Goal: Task Accomplishment & Management: Use online tool/utility

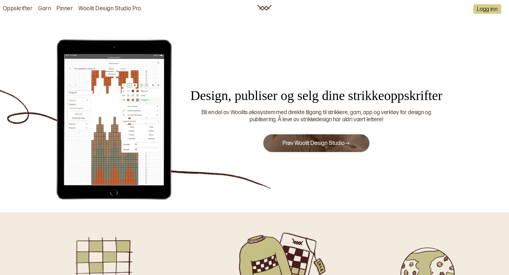
click at [307, 147] on button "Prøv Woolit Design Studio" at bounding box center [316, 143] width 107 height 19
click at [309, 140] on link "Prøv Woolit Design Studio" at bounding box center [316, 143] width 68 height 7
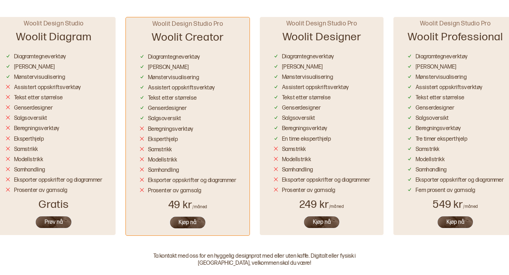
scroll to position [416, 0]
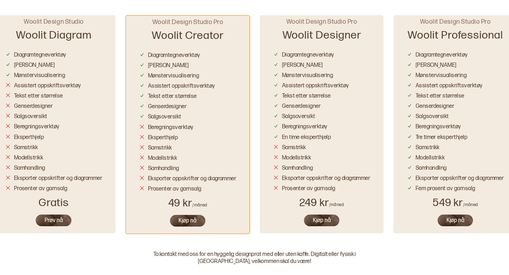
click at [50, 222] on button "Prøv nå" at bounding box center [53, 220] width 37 height 13
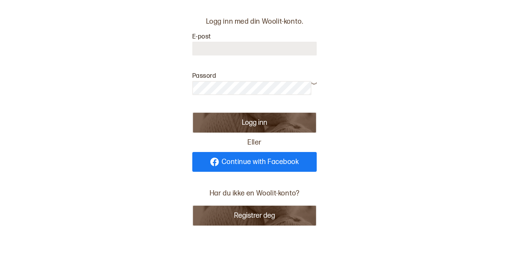
click at [223, 160] on span "Continue with Facebook" at bounding box center [260, 161] width 77 height 7
click at [285, 162] on span "Continue with Facebook" at bounding box center [260, 161] width 77 height 7
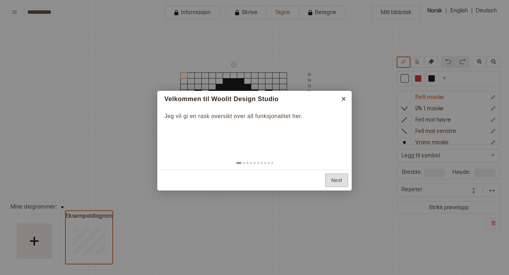
click at [339, 182] on link "Next" at bounding box center [336, 181] width 23 height 14
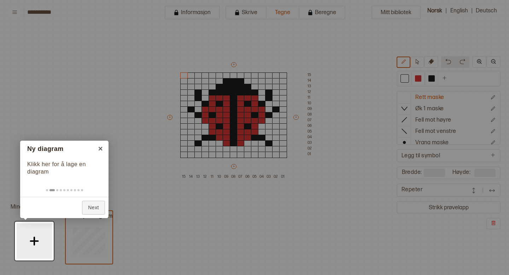
click at [34, 241] on div at bounding box center [34, 241] width 39 height 39
click at [92, 205] on link "Next" at bounding box center [93, 208] width 23 height 14
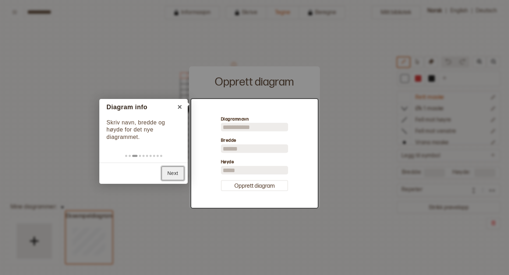
click at [182, 174] on link "Next" at bounding box center [173, 173] width 23 height 14
type input "**"
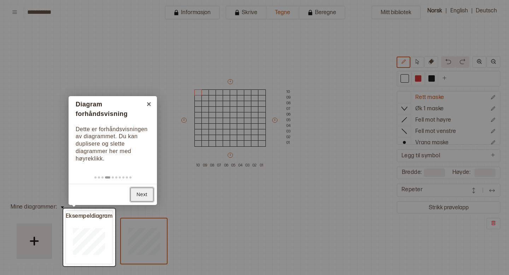
click at [145, 191] on link "Next" at bounding box center [141, 195] width 23 height 14
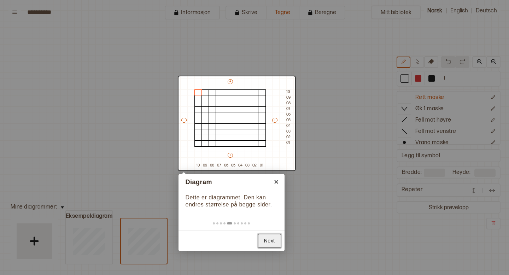
click at [267, 240] on link "Next" at bounding box center [269, 241] width 23 height 14
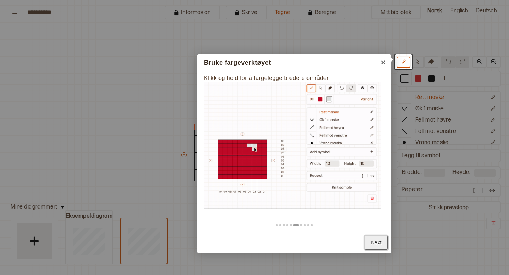
click at [375, 241] on link "Next" at bounding box center [376, 243] width 23 height 14
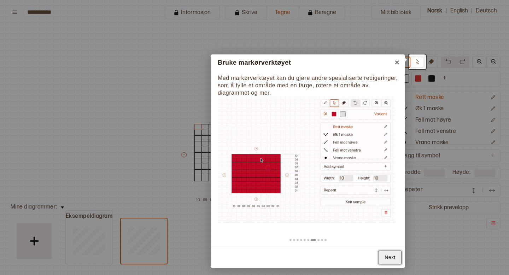
click at [389, 263] on link "Next" at bounding box center [390, 258] width 23 height 14
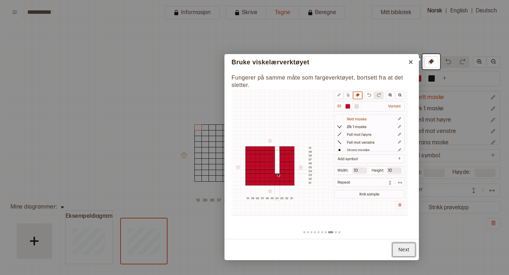
click at [403, 254] on link "Next" at bounding box center [403, 250] width 23 height 14
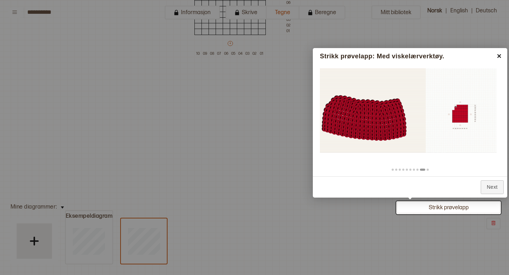
click at [498, 59] on link "×" at bounding box center [499, 56] width 16 height 16
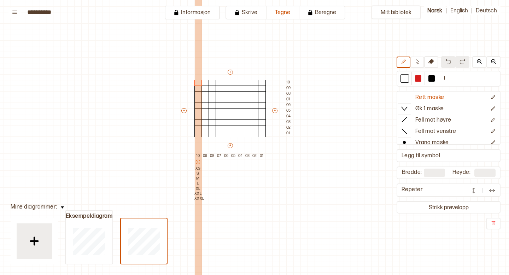
scroll to position [46, 18]
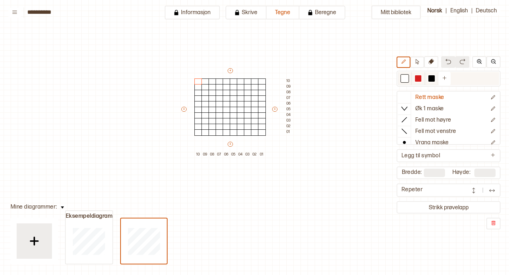
click at [407, 79] on div at bounding box center [405, 78] width 6 height 6
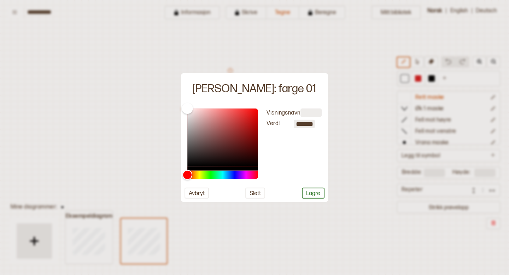
click at [186, 105] on div "Color" at bounding box center [187, 108] width 11 height 11
click at [310, 197] on button "Lagre" at bounding box center [313, 192] width 23 height 11
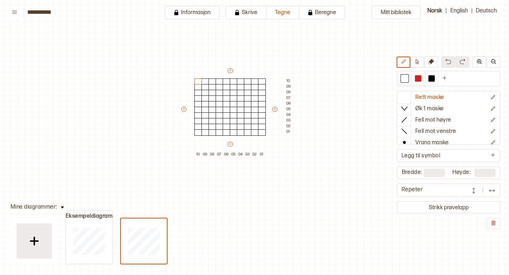
click at [434, 173] on input "**" at bounding box center [434, 173] width 21 height 8
type input "*"
type input "**"
click at [488, 174] on input "**" at bounding box center [484, 173] width 21 height 8
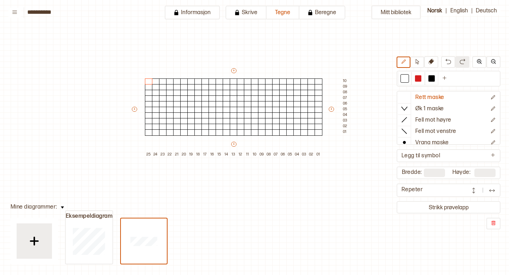
click at [489, 174] on input "**" at bounding box center [484, 173] width 21 height 8
type input "*"
click at [486, 173] on input "**" at bounding box center [484, 173] width 21 height 8
click at [483, 174] on input "**" at bounding box center [484, 173] width 21 height 8
type input "**"
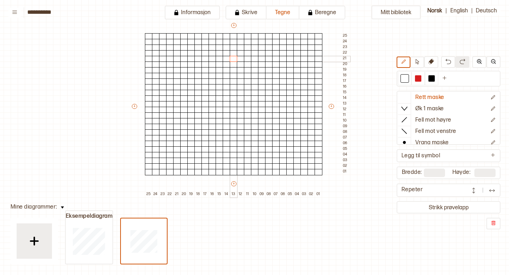
drag, startPoint x: 234, startPoint y: 70, endPoint x: 234, endPoint y: 61, distance: 8.8
click at [234, 61] on div "+ + + + 25 24 23 22 21 20 19 18 17 16 15 14 13 12 11 10 09 08 07 06 05 04 03 02…" at bounding box center [240, 109] width 219 height 175
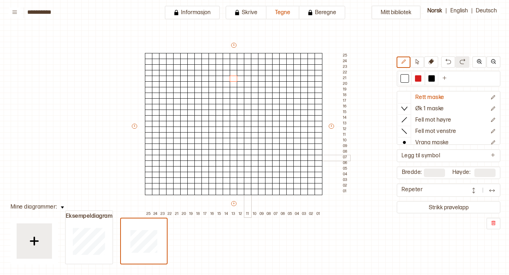
scroll to position [27, 18]
click at [492, 154] on icon at bounding box center [493, 155] width 4 height 4
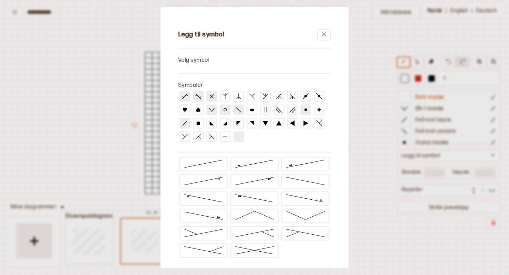
click at [210, 96] on icon at bounding box center [212, 96] width 6 height 6
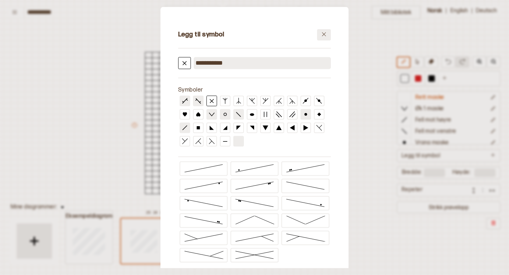
click at [325, 33] on icon at bounding box center [323, 34] width 5 height 5
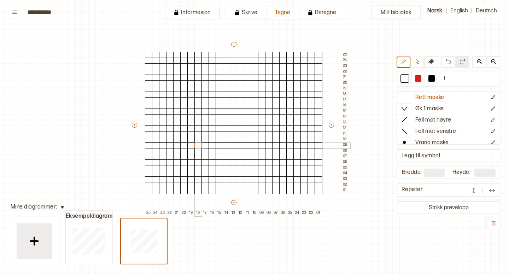
click at [198, 145] on div at bounding box center [198, 145] width 8 height 6
click at [197, 147] on div at bounding box center [198, 145] width 8 height 6
click at [199, 144] on div at bounding box center [198, 145] width 8 height 6
click at [199, 146] on div at bounding box center [198, 145] width 8 height 6
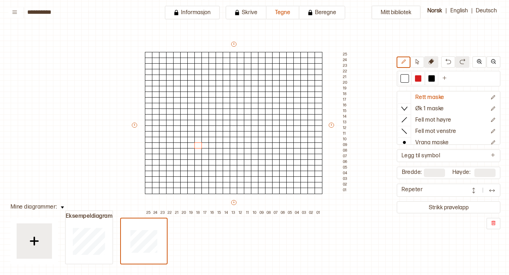
click at [433, 62] on icon at bounding box center [431, 62] width 6 height 6
click at [198, 147] on div at bounding box center [198, 145] width 8 height 6
click at [432, 60] on icon at bounding box center [431, 62] width 6 height 6
click at [198, 144] on div at bounding box center [198, 145] width 8 height 6
click at [198, 142] on div at bounding box center [198, 140] width 8 height 6
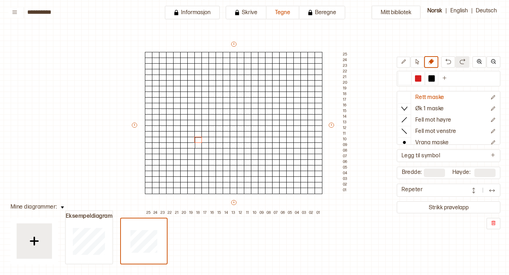
click at [432, 172] on input "**" at bounding box center [434, 173] width 21 height 8
type input "**"
click at [486, 173] on input "**" at bounding box center [484, 173] width 21 height 8
type input "**"
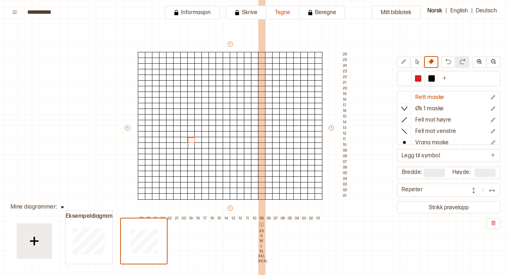
click at [262, 221] on div "09 XS S M L XL XXL XXXL" at bounding box center [261, 251] width 7 height 71
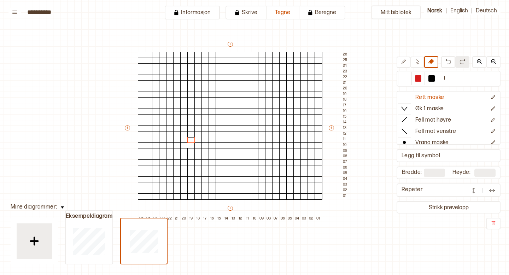
click at [437, 172] on input "**" at bounding box center [434, 173] width 21 height 8
type input "*"
type input "**"
click at [483, 173] on input "**" at bounding box center [484, 173] width 21 height 8
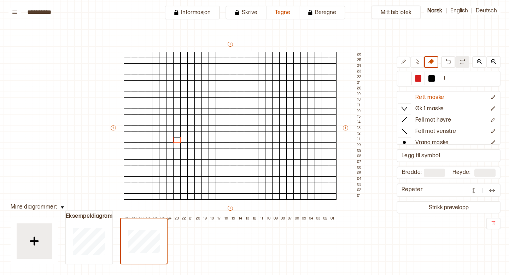
type input "*"
type input "**"
click at [230, 42] on button "+" at bounding box center [230, 44] width 5 height 5
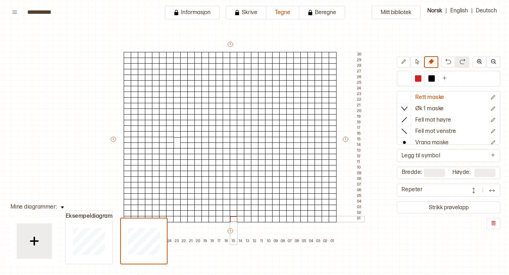
click at [233, 220] on div at bounding box center [234, 219] width 8 height 6
click at [438, 156] on p "Legg til symbol" at bounding box center [421, 155] width 39 height 7
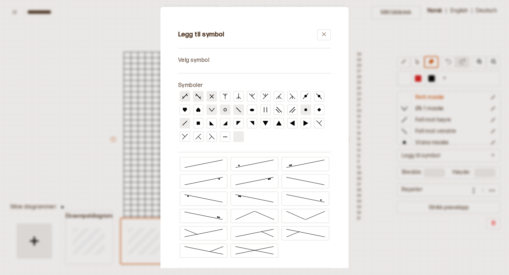
click at [211, 94] on icon at bounding box center [212, 96] width 6 height 6
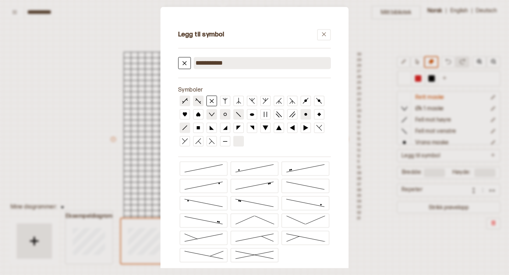
click at [232, 67] on input "**********" at bounding box center [262, 63] width 137 height 12
type input "*"
type input "*****"
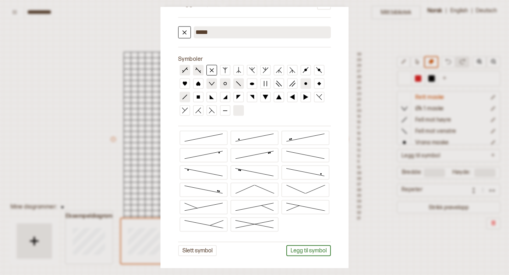
scroll to position [36, 0]
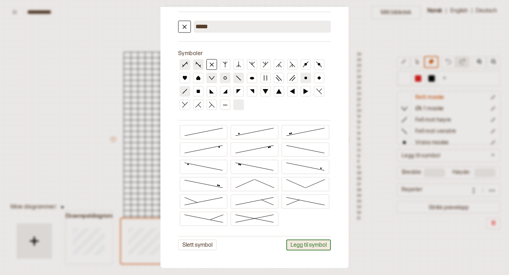
click at [305, 246] on button "Legg til symbol" at bounding box center [308, 244] width 45 height 11
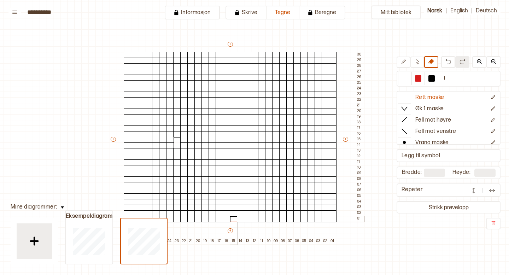
click at [233, 220] on div at bounding box center [234, 219] width 8 height 6
click at [433, 80] on div at bounding box center [431, 78] width 6 height 6
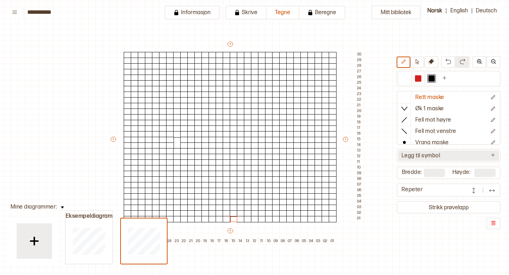
click at [429, 156] on p "Legg til symbol" at bounding box center [421, 155] width 39 height 7
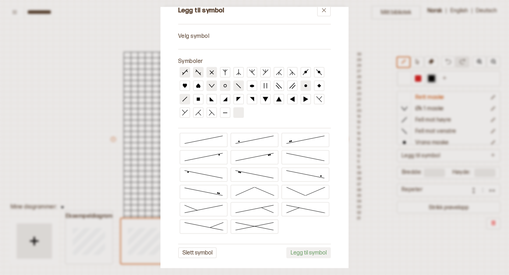
scroll to position [32, 0]
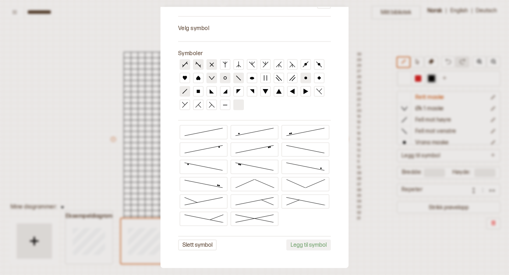
click at [39, 153] on div at bounding box center [254, 137] width 509 height 275
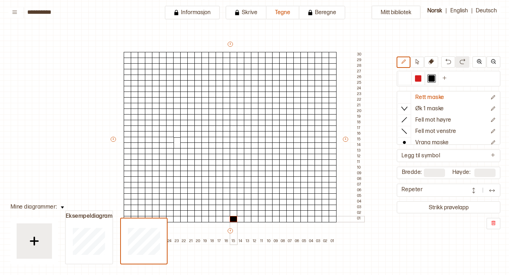
click at [231, 219] on div at bounding box center [234, 219] width 8 height 6
click at [233, 211] on div at bounding box center [234, 213] width 8 height 6
click at [433, 61] on icon at bounding box center [431, 62] width 6 height 6
click at [238, 211] on div at bounding box center [241, 213] width 8 height 6
click at [234, 215] on div at bounding box center [234, 213] width 8 height 6
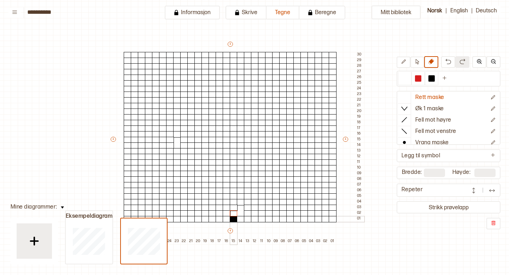
click at [233, 221] on div at bounding box center [234, 219] width 8 height 6
click at [408, 156] on p "Legg til symbol" at bounding box center [421, 155] width 39 height 7
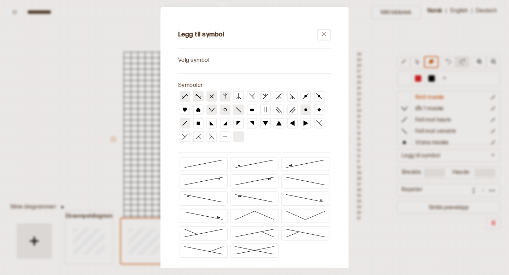
click at [224, 94] on icon at bounding box center [225, 96] width 6 height 6
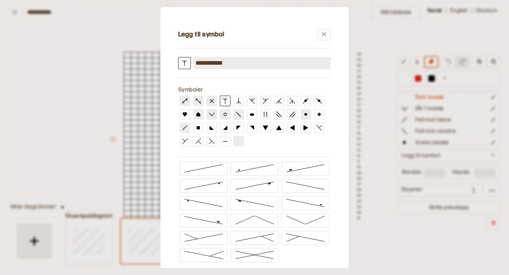
click at [196, 118] on button at bounding box center [198, 114] width 11 height 11
click at [185, 116] on icon at bounding box center [185, 114] width 4 height 4
click at [217, 102] on div at bounding box center [254, 121] width 153 height 54
click at [322, 33] on icon at bounding box center [323, 34] width 5 height 5
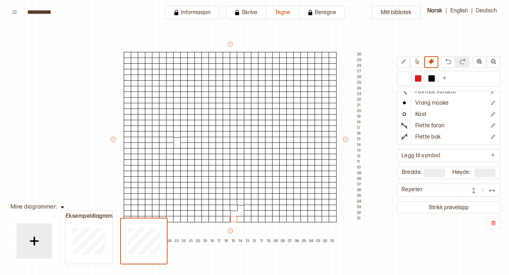
scroll to position [51, 0]
click at [423, 138] on p "Kryss" at bounding box center [422, 137] width 14 height 7
click at [234, 220] on div at bounding box center [234, 219] width 8 height 6
click at [234, 218] on div at bounding box center [234, 219] width 8 height 6
click at [234, 211] on div at bounding box center [234, 213] width 8 height 6
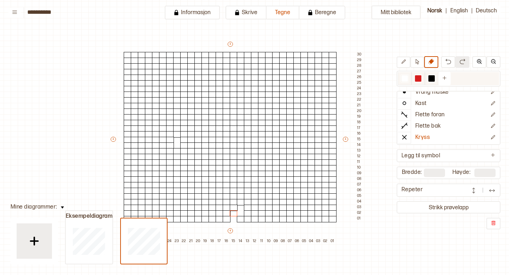
click at [431, 78] on div at bounding box center [431, 78] width 6 height 6
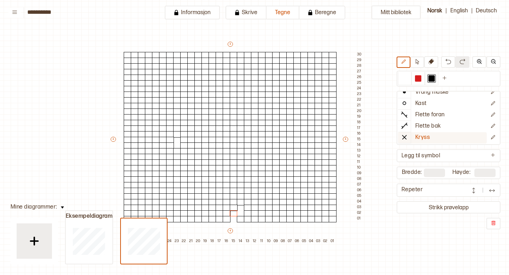
click at [427, 139] on p "Kryss" at bounding box center [422, 137] width 14 height 7
click at [496, 137] on button at bounding box center [493, 137] width 12 height 11
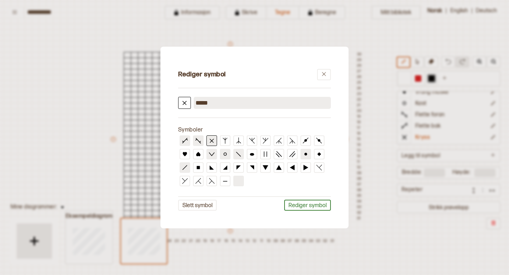
click at [211, 139] on icon at bounding box center [212, 140] width 6 height 6
click at [313, 205] on button "Rediger symbol" at bounding box center [307, 205] width 47 height 11
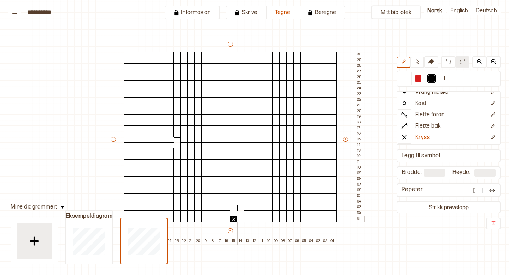
click at [234, 221] on div at bounding box center [234, 219] width 8 height 6
click at [235, 211] on div at bounding box center [234, 213] width 8 height 6
click at [401, 81] on div at bounding box center [404, 78] width 8 height 8
click at [431, 65] on button at bounding box center [431, 62] width 14 height 12
click at [234, 218] on div at bounding box center [234, 219] width 8 height 6
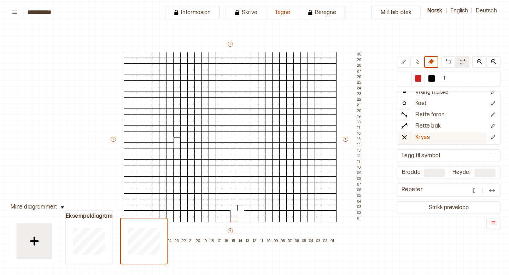
click at [426, 138] on p "Kryss" at bounding box center [422, 137] width 14 height 7
click at [233, 217] on div at bounding box center [234, 219] width 8 height 6
click at [233, 211] on div at bounding box center [234, 213] width 8 height 6
click at [233, 206] on div at bounding box center [234, 208] width 8 height 6
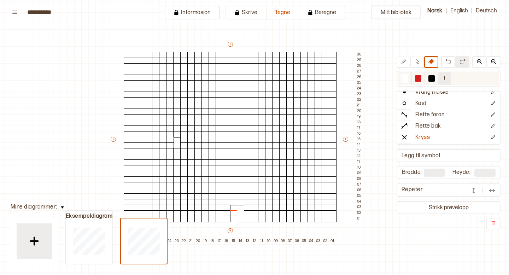
click at [445, 76] on icon "Ny farge" at bounding box center [444, 77] width 5 height 5
click at [448, 77] on div at bounding box center [445, 78] width 6 height 6
click at [234, 219] on div at bounding box center [234, 219] width 8 height 6
click at [233, 211] on div at bounding box center [234, 213] width 8 height 6
click at [234, 206] on div at bounding box center [234, 208] width 8 height 6
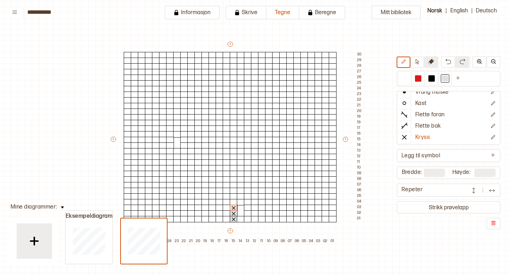
click at [429, 62] on icon at bounding box center [431, 62] width 6 height 6
click at [240, 213] on div at bounding box center [241, 213] width 8 height 6
click at [419, 136] on p "Kryss" at bounding box center [422, 137] width 14 height 7
click at [494, 135] on icon "Rediger symbol" at bounding box center [493, 137] width 4 height 4
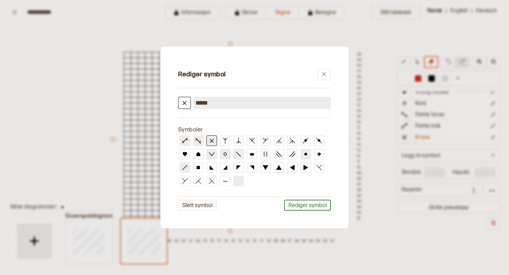
click at [215, 138] on icon at bounding box center [212, 140] width 6 height 6
click at [310, 205] on button "Rediger symbol" at bounding box center [307, 205] width 47 height 11
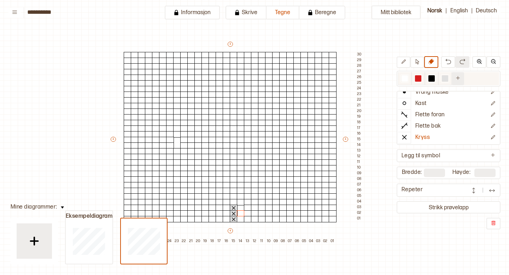
click at [457, 74] on button at bounding box center [458, 78] width 12 height 13
click at [402, 77] on div at bounding box center [405, 78] width 6 height 6
click at [434, 62] on button at bounding box center [431, 62] width 14 height 12
click at [235, 216] on div at bounding box center [234, 219] width 8 height 6
click at [234, 213] on div at bounding box center [234, 213] width 8 height 6
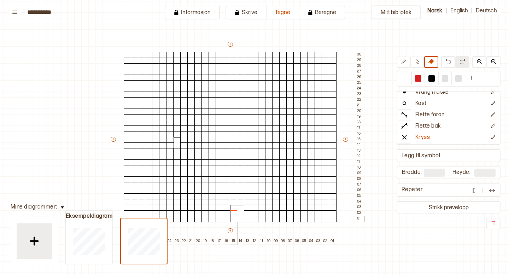
click at [235, 218] on div at bounding box center [234, 219] width 8 height 6
click at [233, 213] on div at bounding box center [234, 213] width 8 height 6
click at [234, 206] on div at bounding box center [234, 208] width 8 height 6
click at [440, 137] on button "Kryss" at bounding box center [442, 137] width 89 height 11
click at [433, 77] on div at bounding box center [431, 78] width 6 height 6
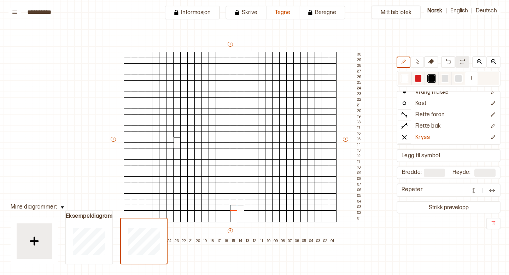
click at [404, 78] on div at bounding box center [405, 78] width 6 height 6
click at [425, 136] on p "Kryss" at bounding box center [422, 137] width 14 height 7
click at [234, 217] on div at bounding box center [234, 219] width 8 height 6
click at [233, 211] on div at bounding box center [234, 213] width 8 height 6
click at [233, 206] on div at bounding box center [234, 208] width 8 height 6
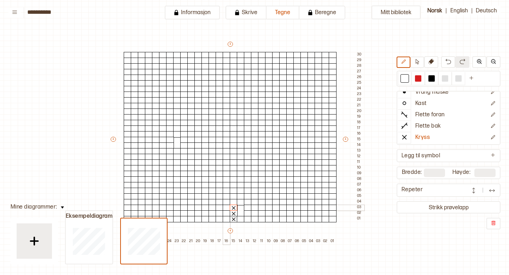
click at [226, 207] on div at bounding box center [227, 208] width 8 height 6
click at [217, 207] on div at bounding box center [220, 208] width 8 height 6
click at [240, 208] on div at bounding box center [241, 208] width 8 height 6
click at [245, 207] on div at bounding box center [248, 208] width 8 height 6
click at [233, 200] on div at bounding box center [234, 202] width 8 height 6
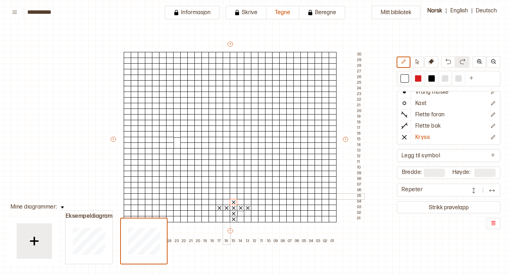
click at [227, 196] on div at bounding box center [227, 196] width 8 height 6
click at [233, 195] on div at bounding box center [234, 196] width 8 height 6
click at [241, 195] on div at bounding box center [241, 196] width 8 height 6
click at [233, 190] on div at bounding box center [234, 191] width 8 height 6
click at [233, 183] on div at bounding box center [234, 185] width 8 height 6
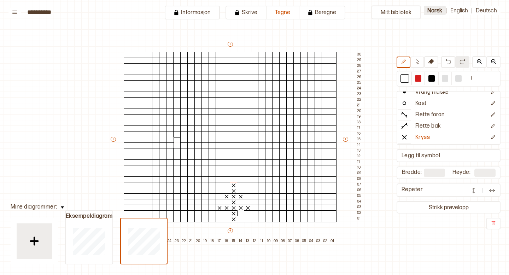
click at [437, 12] on button "Norsk" at bounding box center [435, 11] width 22 height 10
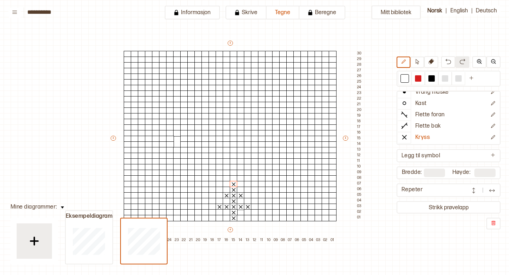
scroll to position [27, 18]
click at [225, 200] on div at bounding box center [227, 202] width 8 height 6
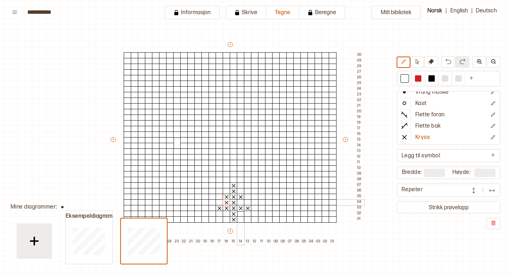
click at [242, 201] on div at bounding box center [241, 202] width 8 height 6
click at [213, 206] on div at bounding box center [213, 208] width 8 height 6
click at [253, 207] on div at bounding box center [255, 208] width 8 height 6
click at [246, 201] on div at bounding box center [248, 202] width 8 height 6
click at [220, 200] on div at bounding box center [220, 202] width 8 height 6
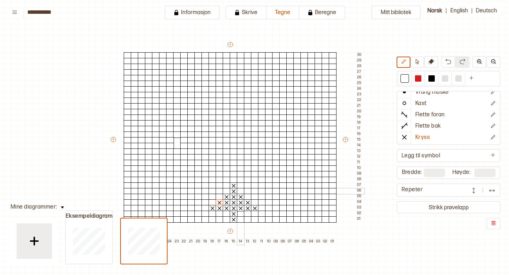
click at [240, 189] on div at bounding box center [241, 191] width 8 height 6
click at [227, 191] on div at bounding box center [227, 191] width 8 height 6
click at [226, 190] on icon at bounding box center [226, 191] width 7 height 6
click at [434, 60] on button at bounding box center [431, 62] width 14 height 12
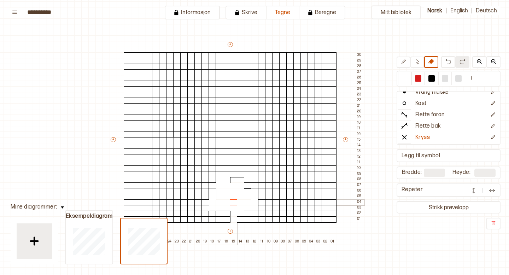
drag, startPoint x: 233, startPoint y: 217, endPoint x: 235, endPoint y: 199, distance: 18.1
click at [433, 134] on button "Kryss" at bounding box center [442, 137] width 89 height 11
click at [234, 219] on div at bounding box center [234, 219] width 8 height 6
click at [235, 212] on div at bounding box center [234, 214] width 8 height 6
click at [417, 138] on p "Kryss" at bounding box center [422, 137] width 14 height 7
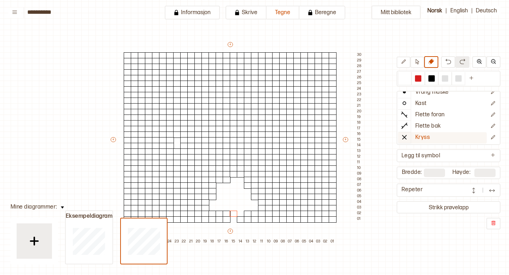
click at [403, 137] on line at bounding box center [404, 137] width 4 height 4
click at [233, 218] on div at bounding box center [234, 219] width 8 height 6
click at [234, 212] on div at bounding box center [234, 214] width 8 height 6
click at [403, 77] on div at bounding box center [405, 78] width 6 height 6
click at [430, 62] on icon at bounding box center [431, 62] width 6 height 6
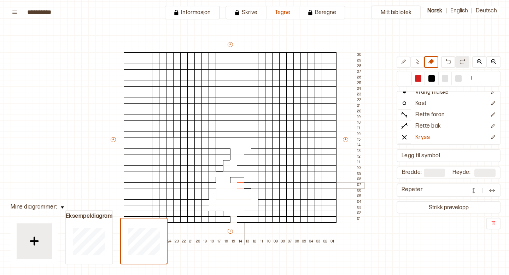
drag, startPoint x: 225, startPoint y: 213, endPoint x: 238, endPoint y: 185, distance: 31.3
click at [238, 185] on div "+ + + + 30 29 28 27 26 25 24 23 22 21 20 19 18 17 16 15 14 13 12 11 10 09 08 07…" at bounding box center [237, 143] width 254 height 204
click at [449, 59] on img at bounding box center [448, 62] width 6 height 6
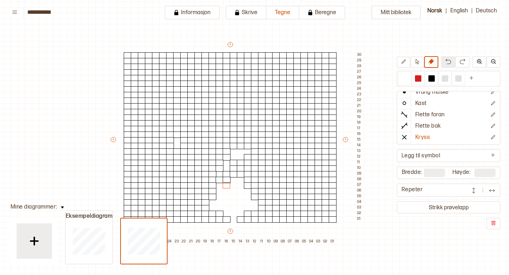
click at [449, 59] on img at bounding box center [448, 62] width 6 height 6
click at [449, 62] on img at bounding box center [448, 62] width 6 height 6
click at [461, 60] on img at bounding box center [463, 62] width 6 height 6
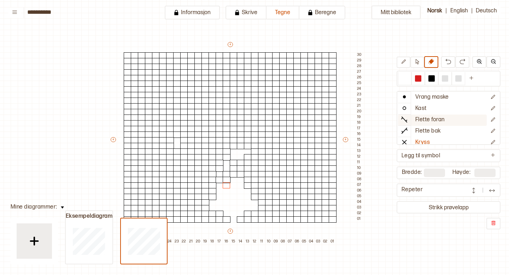
scroll to position [51, 0]
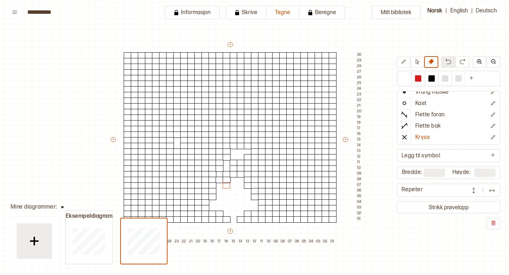
click at [451, 59] on button at bounding box center [448, 62] width 14 height 12
click at [420, 64] on icon at bounding box center [417, 61] width 5 height 5
click at [274, 199] on div at bounding box center [276, 202] width 8 height 6
click at [246, 203] on div at bounding box center [248, 202] width 8 height 6
click at [431, 62] on icon at bounding box center [431, 62] width 6 height 6
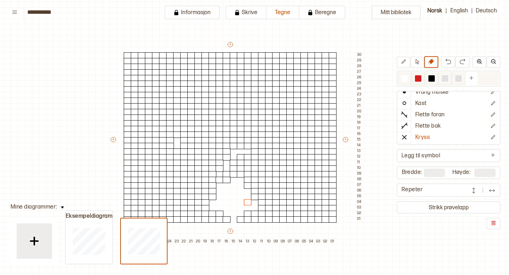
click at [406, 79] on div at bounding box center [405, 78] width 6 height 6
click at [244, 208] on div "+ + + + 30 29 28 27 26 25 24 23 22 21 20 19 18 17 16 15 14 13 12 11 10 09 08 07…" at bounding box center [237, 143] width 254 height 204
click at [402, 79] on div at bounding box center [405, 78] width 6 height 6
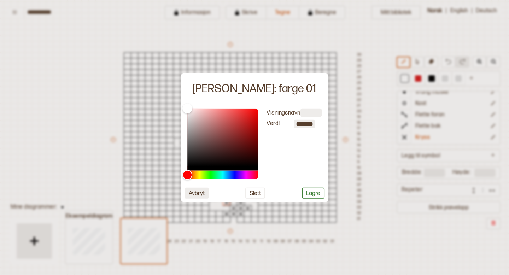
click at [201, 193] on button "Avbryt" at bounding box center [197, 192] width 24 height 11
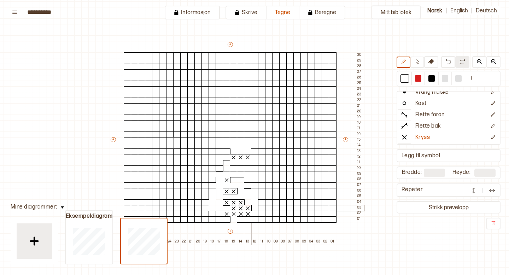
drag, startPoint x: 235, startPoint y: 211, endPoint x: 242, endPoint y: 207, distance: 8.4
click at [242, 207] on div "+ + + + 30 29 28 27 26 25 24 23 22 21 20 19 18 17 16 15 14 13 12 11 10 09 08 07…" at bounding box center [237, 143] width 254 height 204
click at [423, 60] on button at bounding box center [417, 62] width 14 height 11
click at [433, 61] on icon at bounding box center [431, 62] width 6 height 6
drag, startPoint x: 241, startPoint y: 200, endPoint x: 229, endPoint y: 217, distance: 21.1
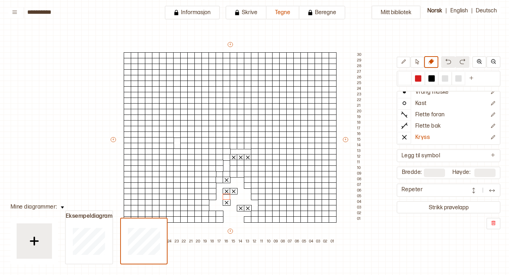
click at [450, 62] on img at bounding box center [448, 62] width 6 height 6
click at [494, 225] on img at bounding box center [494, 223] width 6 height 6
click at [493, 225] on img at bounding box center [494, 223] width 6 height 6
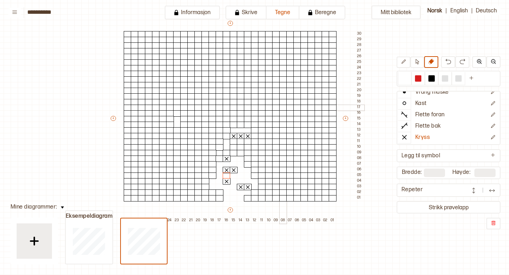
scroll to position [44, 18]
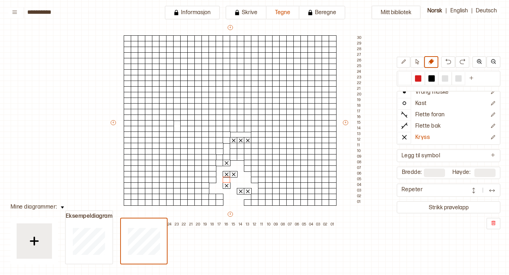
click at [225, 214] on div "+ + + + 30 29 28 27 26 25 24 23 22 21 20 19 18 17 16 15 14 13 12 11 10 09 08 07…" at bounding box center [237, 126] width 254 height 204
click at [230, 216] on button "+" at bounding box center [230, 214] width 5 height 5
drag, startPoint x: 249, startPoint y: 188, endPoint x: 240, endPoint y: 203, distance: 17.6
click at [231, 203] on div at bounding box center [234, 202] width 8 height 6
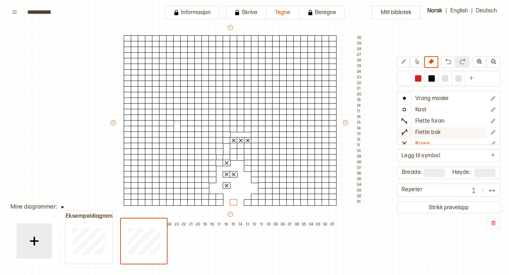
scroll to position [51, 0]
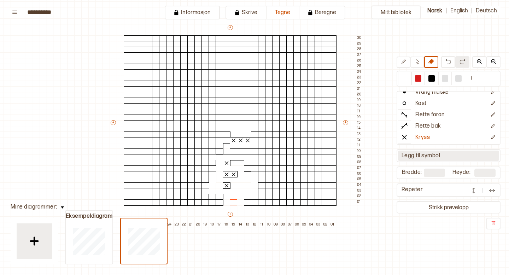
click at [419, 156] on p "Legg til symbol" at bounding box center [421, 155] width 39 height 7
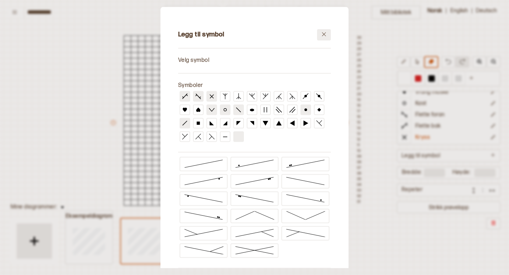
click at [325, 34] on icon at bounding box center [323, 34] width 5 height 5
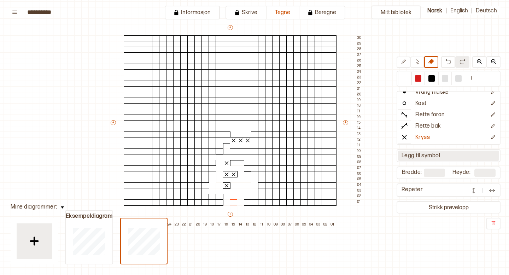
click at [439, 155] on p "Legg til symbol" at bounding box center [421, 155] width 39 height 7
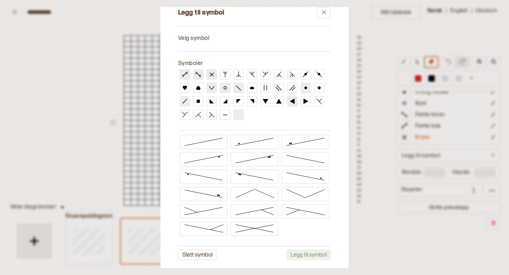
scroll to position [22, 0]
click at [323, 11] on icon at bounding box center [323, 12] width 5 height 5
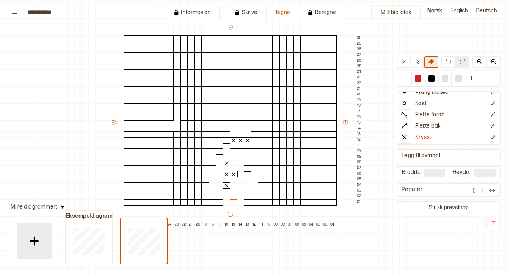
click at [433, 61] on icon at bounding box center [431, 62] width 6 height 6
click at [404, 78] on div at bounding box center [405, 78] width 6 height 6
click at [434, 61] on icon at bounding box center [431, 62] width 6 height 6
click at [400, 81] on div at bounding box center [404, 78] width 8 height 8
click at [432, 61] on icon at bounding box center [431, 62] width 6 height 6
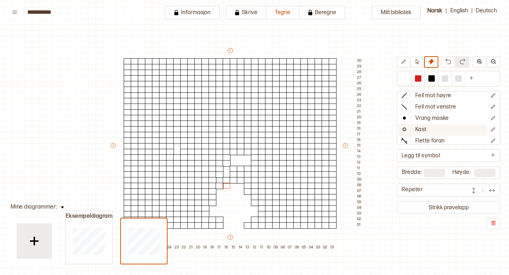
scroll to position [0, 0]
click at [15, 15] on button at bounding box center [14, 13] width 12 height 10
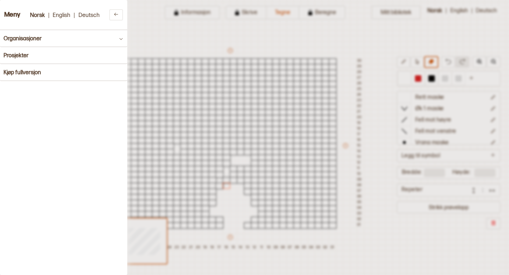
click at [34, 93] on div "Meny Norsk | English | Deutsch Organisasjoner Prosjekter Kjøp fullversjon" at bounding box center [63, 137] width 127 height 275
click at [10, 15] on h3 "Meny" at bounding box center [12, 14] width 16 height 7
click at [112, 113] on div "Meny Norsk | English | Deutsch Organisasjoner Prosjekter Kjøp fullversjon" at bounding box center [63, 137] width 127 height 275
click at [118, 12] on icon at bounding box center [115, 14] width 5 height 5
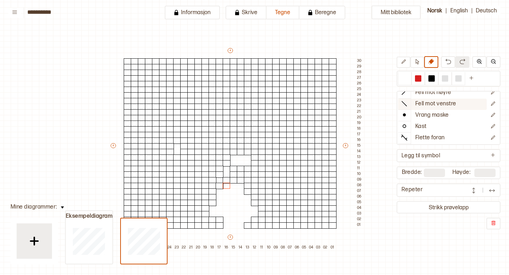
scroll to position [28, 0]
click at [496, 221] on img at bounding box center [494, 223] width 6 height 6
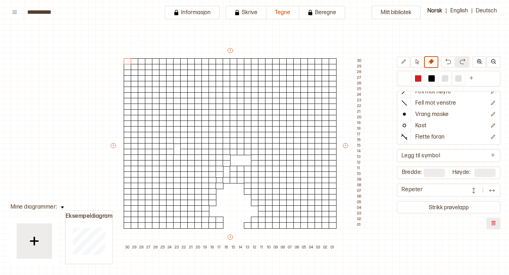
click at [495, 226] on img at bounding box center [494, 223] width 6 height 6
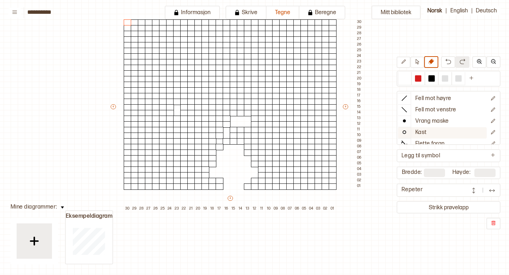
scroll to position [23, 0]
click at [474, 192] on img at bounding box center [473, 190] width 7 height 7
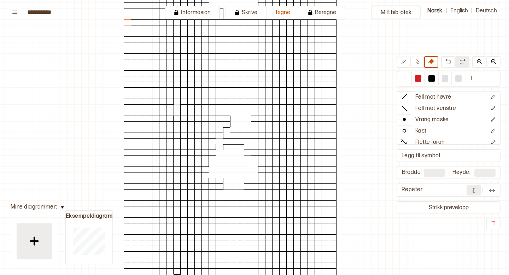
click at [474, 191] on img at bounding box center [473, 190] width 7 height 7
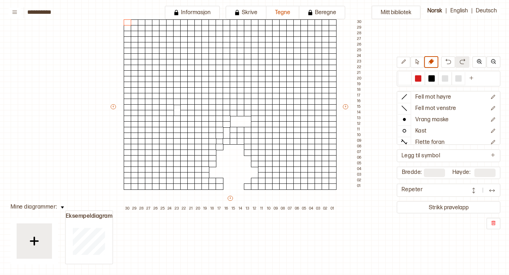
click at [478, 192] on button at bounding box center [474, 190] width 14 height 11
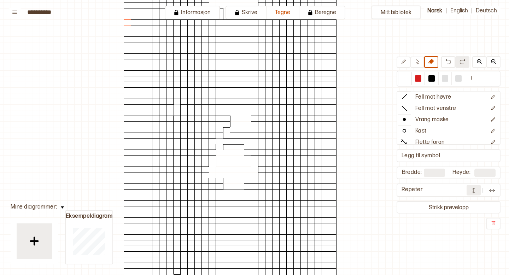
click at [475, 191] on img at bounding box center [473, 190] width 7 height 7
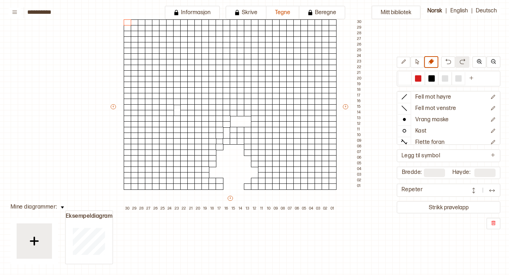
click at [496, 192] on button at bounding box center [492, 190] width 14 height 11
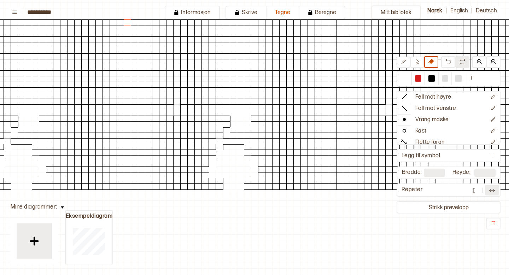
click at [496, 192] on button at bounding box center [492, 190] width 14 height 11
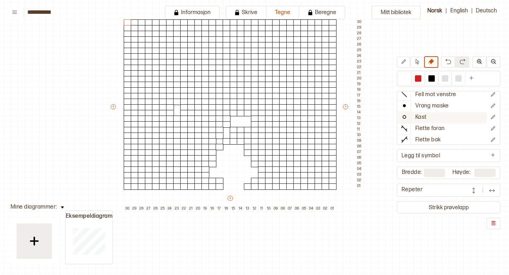
scroll to position [37, 0]
click at [399, 62] on button at bounding box center [404, 62] width 14 height 11
click at [243, 186] on div "+ + + + 30 29 28 27 26 25 24 23 22 21 20 19 18 17 16 15 14 13 12 11 10 09 08 07…" at bounding box center [237, 110] width 254 height 204
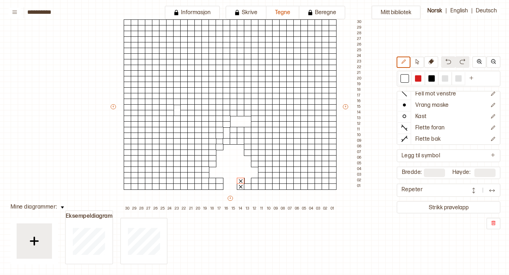
click at [450, 63] on img at bounding box center [448, 62] width 6 height 6
click at [479, 65] on button at bounding box center [479, 62] width 14 height 12
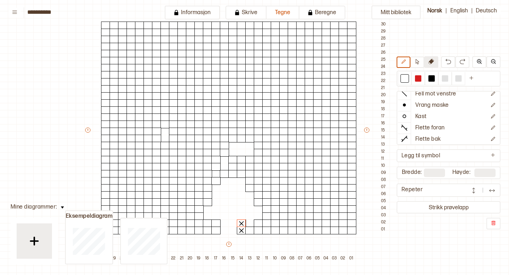
click at [433, 59] on icon at bounding box center [431, 62] width 6 height 6
click at [239, 203] on div at bounding box center [241, 202] width 9 height 8
click at [434, 80] on div at bounding box center [431, 78] width 6 height 6
click at [229, 201] on div at bounding box center [232, 202] width 9 height 8
click at [235, 188] on div at bounding box center [232, 188] width 9 height 8
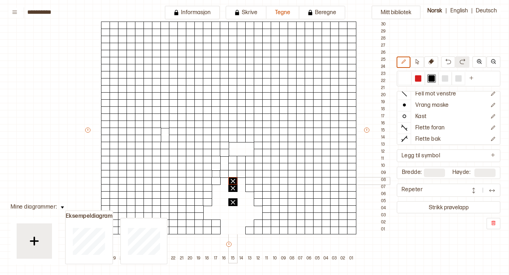
click at [235, 183] on div at bounding box center [232, 181] width 9 height 8
click at [240, 192] on div at bounding box center [241, 195] width 9 height 8
click at [240, 204] on div at bounding box center [241, 202] width 9 height 8
click at [428, 62] on button at bounding box center [431, 62] width 14 height 12
click at [234, 196] on div at bounding box center [232, 195] width 9 height 8
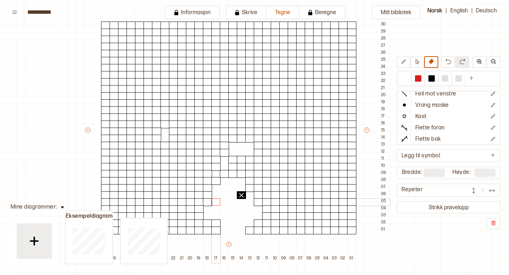
drag, startPoint x: 242, startPoint y: 199, endPoint x: 213, endPoint y: 199, distance: 29.3
click at [213, 201] on div at bounding box center [215, 202] width 9 height 8
click at [492, 190] on img at bounding box center [491, 190] width 7 height 7
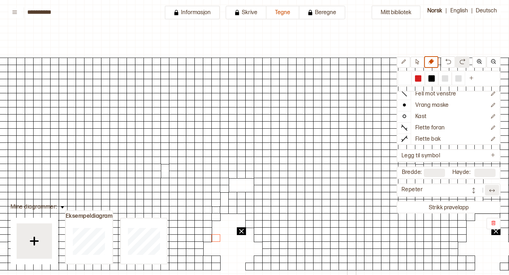
scroll to position [0, 18]
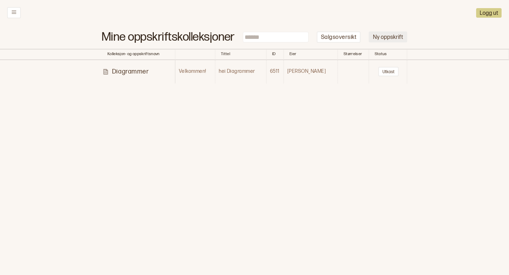
click at [388, 36] on button "Ny oppskrift" at bounding box center [388, 36] width 39 height 11
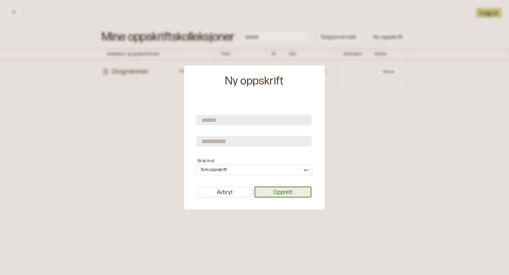
click at [287, 191] on button "Opprett" at bounding box center [282, 192] width 57 height 11
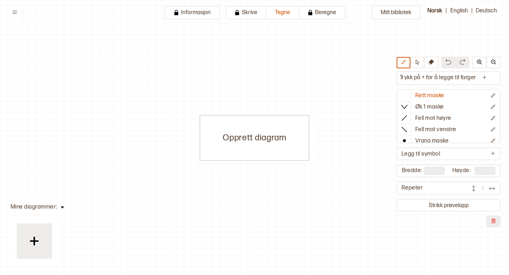
click at [435, 172] on input "**" at bounding box center [434, 171] width 21 height 8
type input "*"
type input "**"
click at [490, 168] on input "**" at bounding box center [484, 171] width 21 height 8
click at [482, 177] on div "Bredde: ** Høyde: **" at bounding box center [449, 171] width 104 height 13
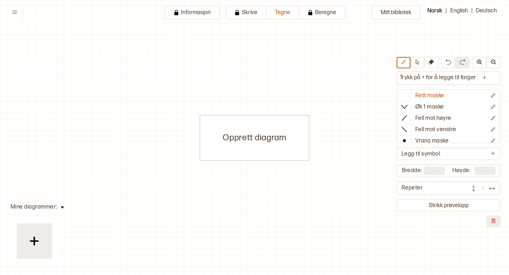
click at [481, 180] on div "Trykk på + for å legge til farger Rett maske Øk 1 maske Fell mot høyre Fell mot…" at bounding box center [449, 142] width 104 height 171
click at [484, 170] on input "**" at bounding box center [484, 171] width 21 height 8
type input "*"
type input "**"
click at [346, 205] on div "Mitt bibliotek Trykk på + for å legge til farger Rett maske Øk 1 maske Fell mot…" at bounding box center [509, 275] width 1018 height 550
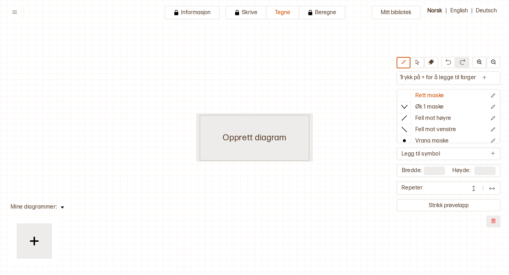
click at [254, 141] on div "Opprett diagram" at bounding box center [255, 138] width 110 height 46
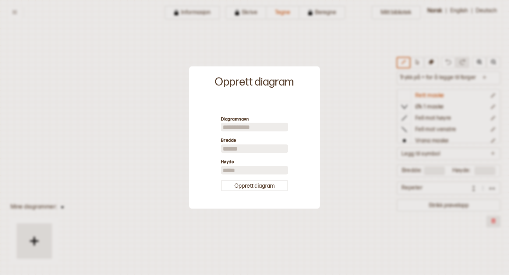
click at [254, 147] on input "**" at bounding box center [254, 149] width 67 height 8
type input "*"
type input "**"
click at [245, 173] on input "**" at bounding box center [254, 170] width 67 height 8
type input "*"
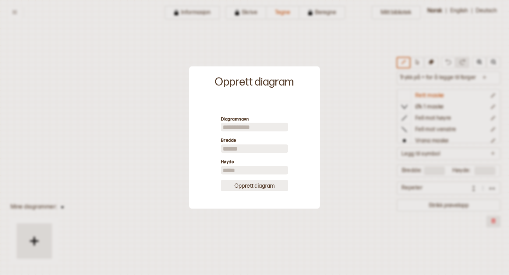
type input "**"
click at [260, 188] on button "Opprett diagram" at bounding box center [254, 185] width 67 height 11
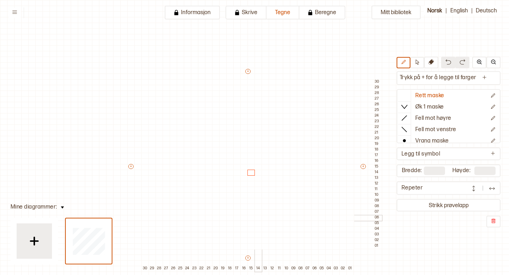
scroll to position [32, 0]
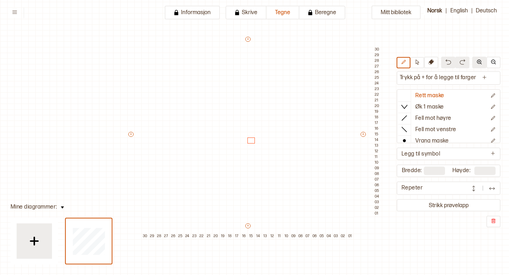
click at [479, 60] on img at bounding box center [479, 62] width 6 height 6
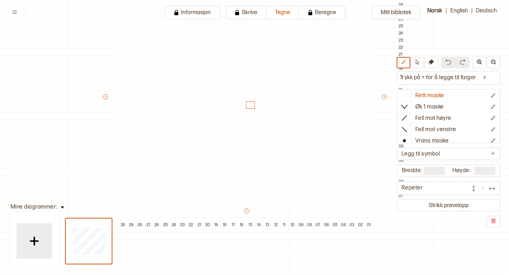
scroll to position [39, 0]
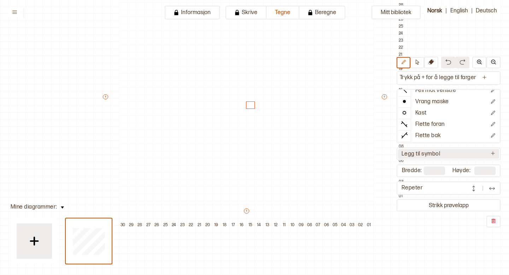
click at [484, 153] on button "Legg til symbol" at bounding box center [448, 154] width 101 height 10
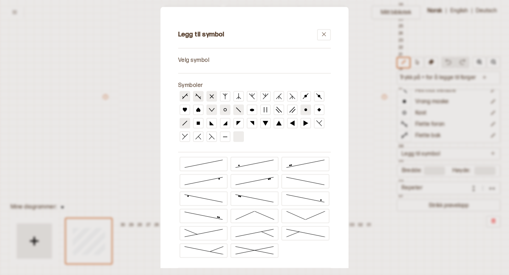
click at [211, 94] on icon at bounding box center [212, 96] width 6 height 6
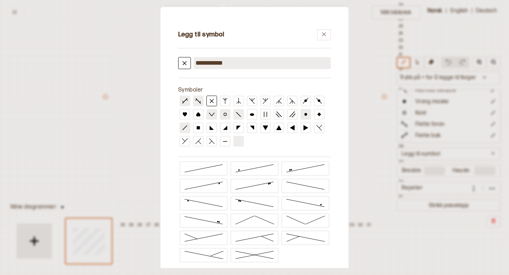
scroll to position [36, 0]
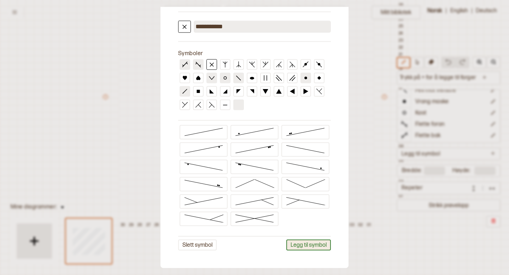
click at [305, 246] on button "Legg til symbol" at bounding box center [308, 244] width 45 height 11
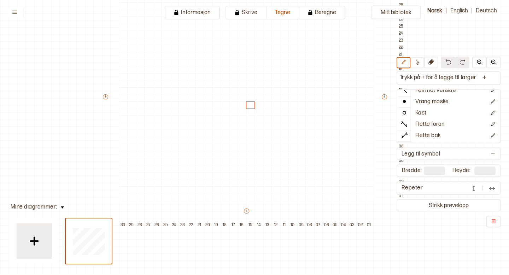
click at [251, 218] on div "+ + + + 30 29 28 27 26 25 24 23 22 21 20 19 18 17 16 15 14 13 12 11 10 09 08 07…" at bounding box center [254, 102] width 305 height 254
click at [493, 136] on icon "Rediger symbol" at bounding box center [492, 135] width 5 height 5
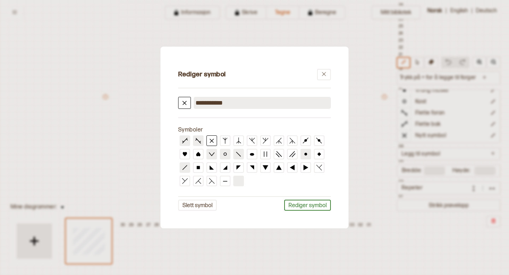
click at [493, 136] on div at bounding box center [254, 137] width 509 height 275
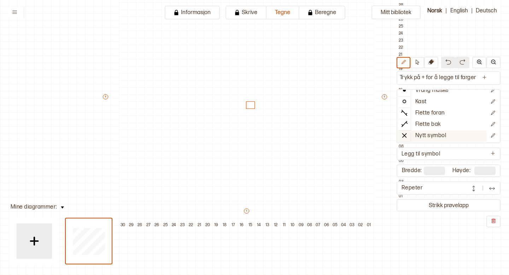
click at [438, 134] on p "Nytt symbol" at bounding box center [430, 135] width 31 height 7
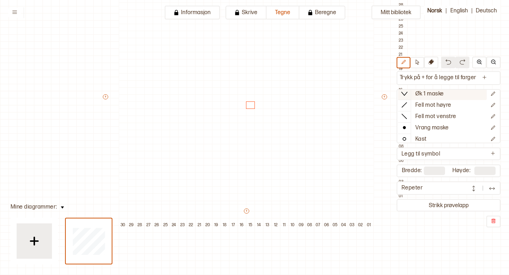
scroll to position [0, 0]
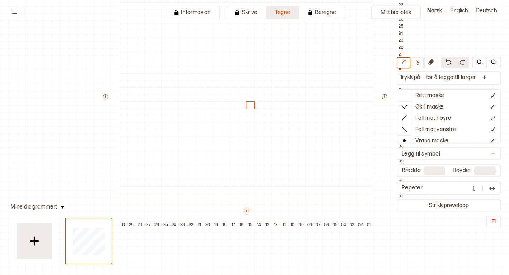
click at [281, 10] on button "Tegne" at bounding box center [283, 13] width 33 height 14
click at [250, 221] on div "+ + + + 30 29 28 27 26 25 24 23 22 21 20 19 18 17 16 15 14 13 12 11 10 09 08 07…" at bounding box center [254, 102] width 305 height 254
click at [250, 217] on div "+ + + + 30 29 28 27 26 25 24 23 22 21 20 19 18 17 16 15 14 13 12 11 10 09 08 07…" at bounding box center [254, 102] width 305 height 254
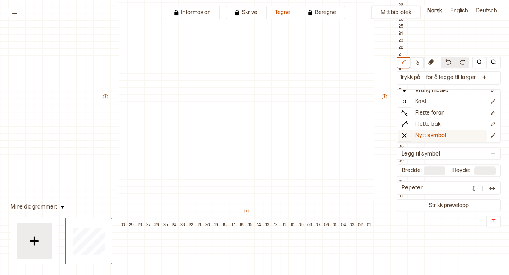
click at [405, 134] on line at bounding box center [404, 136] width 4 height 4
click at [484, 76] on icon "Ny farge" at bounding box center [484, 77] width 5 height 5
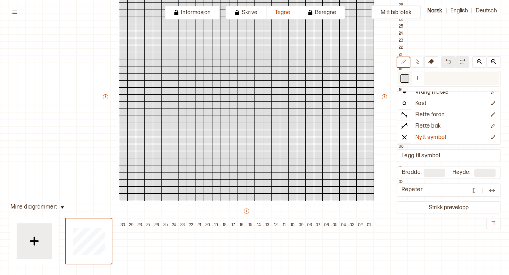
click at [405, 80] on div at bounding box center [405, 78] width 6 height 6
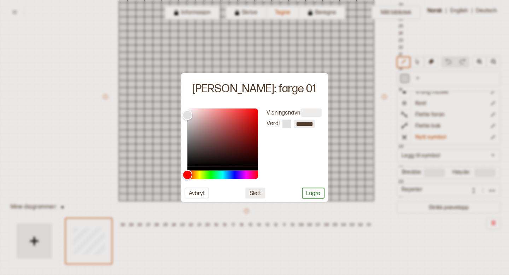
click at [253, 193] on button "Slett" at bounding box center [255, 192] width 20 height 11
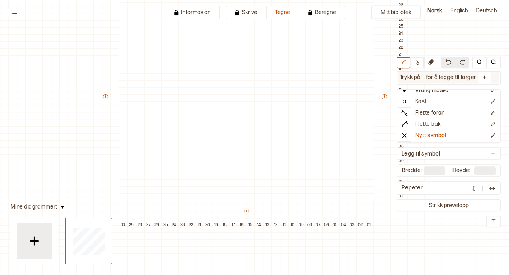
click at [459, 75] on p "Trykk på + for å legge til farger" at bounding box center [438, 77] width 80 height 11
click at [484, 78] on icon "Ny farge" at bounding box center [484, 77] width 5 height 5
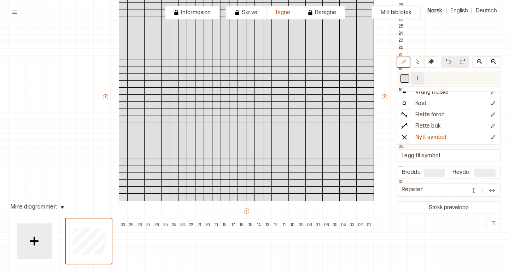
click at [417, 78] on icon "Ny farge" at bounding box center [418, 78] width 4 height 4
click at [416, 83] on div at bounding box center [417, 78] width 13 height 13
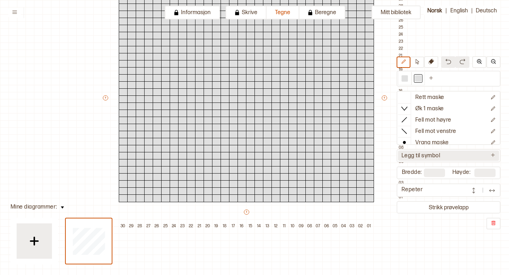
click at [473, 157] on button "Legg til symbol" at bounding box center [448, 156] width 101 height 10
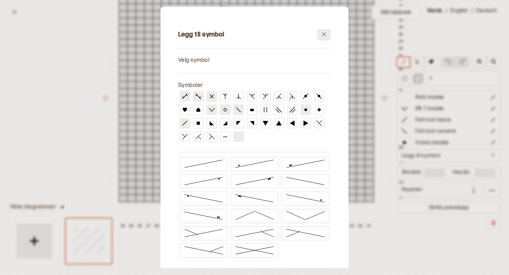
click at [327, 35] on button at bounding box center [324, 34] width 14 height 11
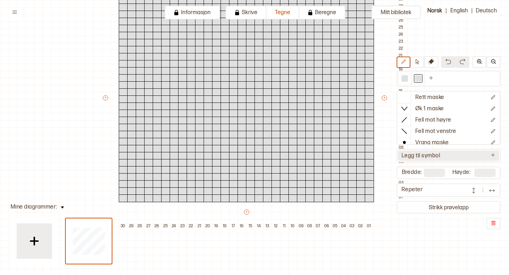
click at [494, 155] on icon at bounding box center [492, 154] width 5 height 5
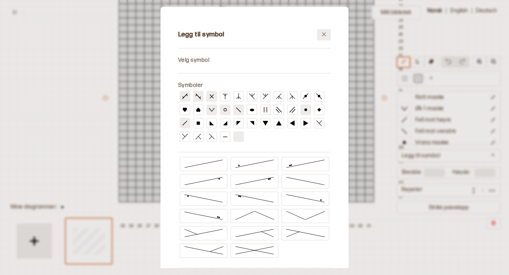
click at [323, 33] on icon at bounding box center [323, 34] width 5 height 5
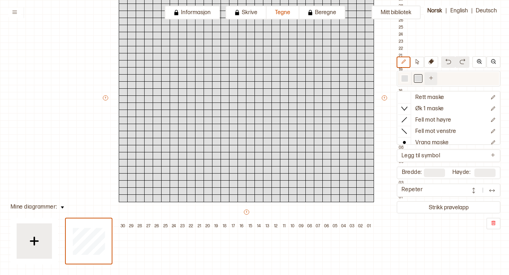
click at [433, 74] on button at bounding box center [431, 78] width 12 height 13
click at [445, 78] on icon "Ny farge" at bounding box center [445, 78] width 4 height 4
click at [494, 226] on img at bounding box center [494, 223] width 6 height 6
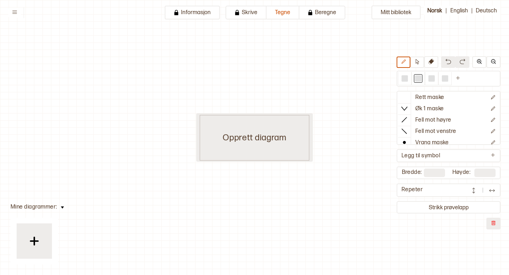
click at [265, 134] on div "Opprett diagram" at bounding box center [255, 138] width 110 height 46
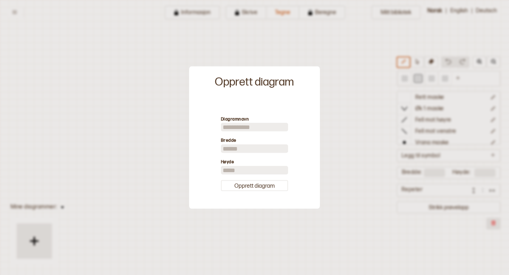
click at [248, 151] on input "**" at bounding box center [254, 149] width 67 height 8
type input "*"
type input "**"
click at [234, 169] on input "**" at bounding box center [254, 170] width 67 height 8
type input "*"
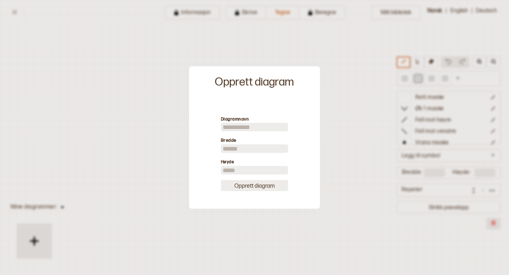
type input "**"
click at [244, 186] on button "Opprett diagram" at bounding box center [254, 185] width 67 height 11
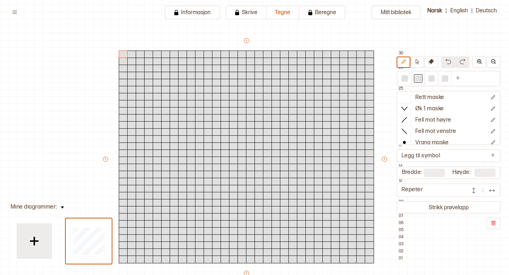
scroll to position [63, 0]
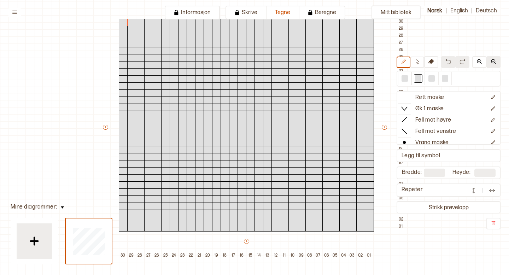
click at [492, 62] on img at bounding box center [494, 62] width 6 height 6
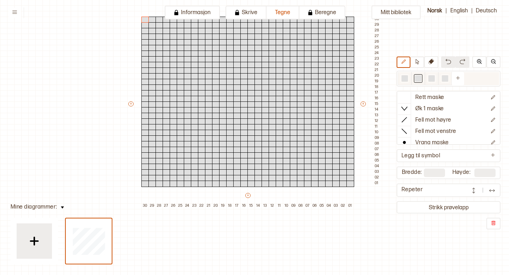
click at [484, 77] on div at bounding box center [448, 78] width 101 height 13
click at [494, 79] on div at bounding box center [448, 78] width 101 height 13
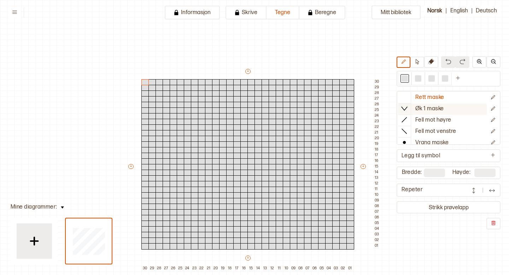
scroll to position [77, 71]
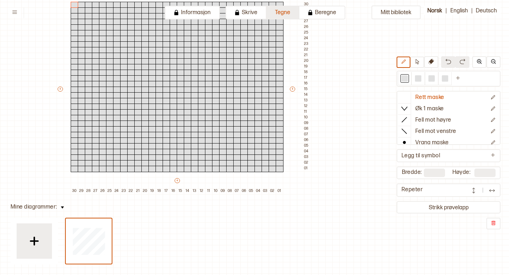
click at [285, 14] on button "Tegne" at bounding box center [283, 13] width 33 height 14
click at [400, 80] on div at bounding box center [404, 78] width 13 height 13
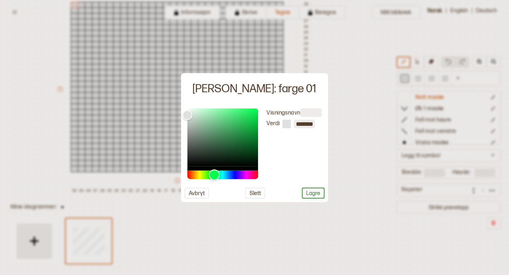
drag, startPoint x: 187, startPoint y: 175, endPoint x: 211, endPoint y: 170, distance: 24.5
click at [211, 170] on div "Hue" at bounding box center [214, 174] width 11 height 11
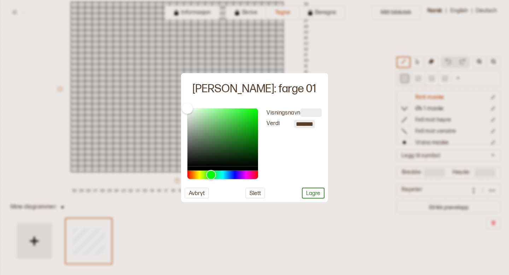
drag, startPoint x: 188, startPoint y: 116, endPoint x: 182, endPoint y: 103, distance: 14.5
click at [182, 103] on div "Endre: farge 01 Visningsnavn Verdi ******* Avbryt Slett Lagre" at bounding box center [254, 137] width 147 height 129
type input "*******"
click at [186, 110] on div "Color" at bounding box center [187, 110] width 11 height 11
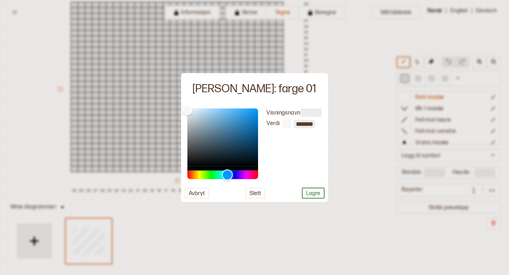
drag, startPoint x: 211, startPoint y: 175, endPoint x: 204, endPoint y: 159, distance: 17.1
click at [204, 159] on div at bounding box center [222, 143] width 71 height 71
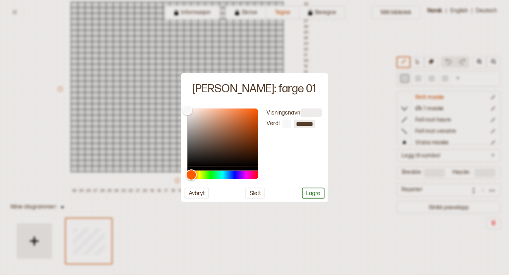
drag, startPoint x: 207, startPoint y: 175, endPoint x: 191, endPoint y: 176, distance: 15.9
click at [191, 176] on div "Hue" at bounding box center [191, 174] width 11 height 11
click at [196, 192] on button "Avbryt" at bounding box center [197, 192] width 24 height 11
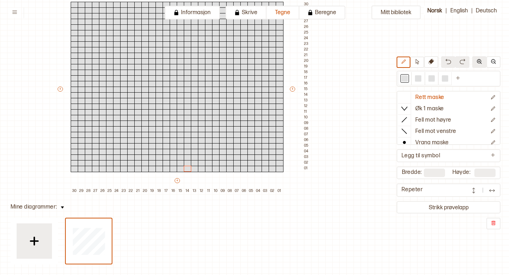
click at [483, 66] on button at bounding box center [479, 62] width 14 height 12
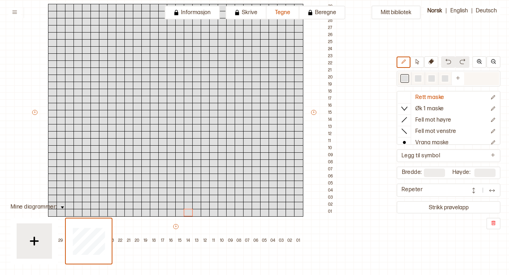
click at [480, 78] on div at bounding box center [448, 78] width 101 height 13
click at [432, 80] on div at bounding box center [431, 78] width 6 height 6
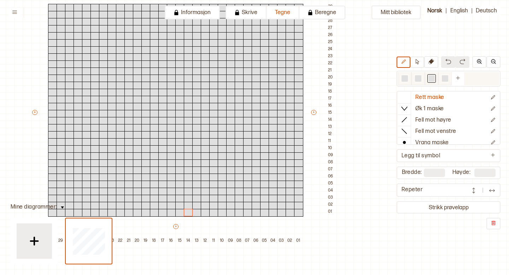
click at [406, 79] on div at bounding box center [405, 78] width 6 height 6
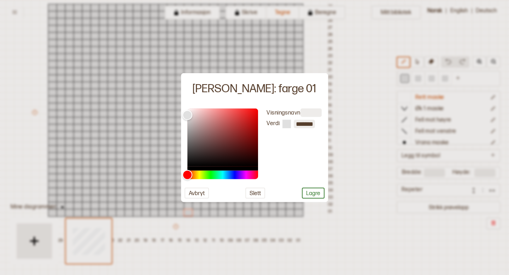
click at [308, 110] on input at bounding box center [310, 112] width 21 height 8
click at [287, 125] on div at bounding box center [287, 123] width 8 height 8
click at [324, 119] on div "Visningsnavn Verdi *******" at bounding box center [255, 143] width 140 height 71
click at [285, 128] on div at bounding box center [287, 123] width 8 height 8
drag, startPoint x: 188, startPoint y: 175, endPoint x: 188, endPoint y: 131, distance: 44.5
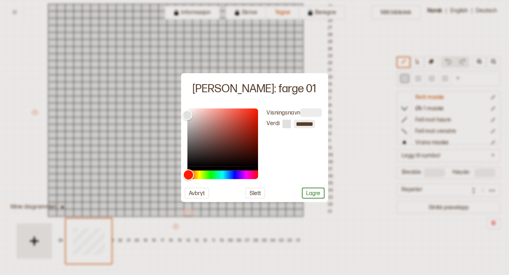
click at [188, 131] on div at bounding box center [222, 143] width 71 height 71
type input "*******"
drag, startPoint x: 187, startPoint y: 115, endPoint x: 188, endPoint y: 103, distance: 12.4
click at [188, 103] on div "Color" at bounding box center [188, 108] width 11 height 11
click at [310, 191] on button "Lagre" at bounding box center [313, 192] width 23 height 11
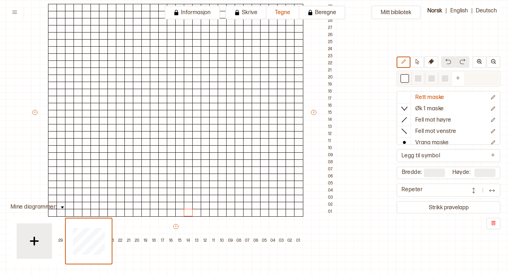
click at [405, 77] on div at bounding box center [405, 78] width 6 height 6
